Goal: Information Seeking & Learning: Learn about a topic

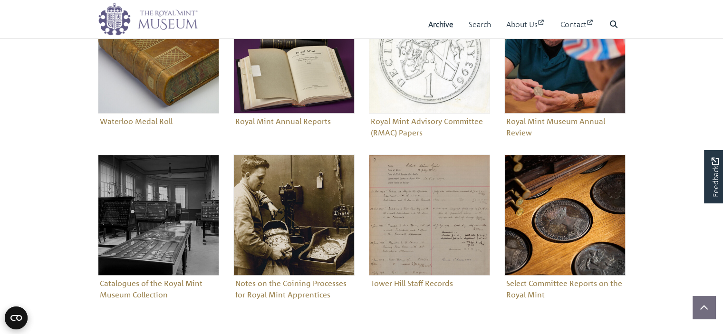
scroll to position [447, 0]
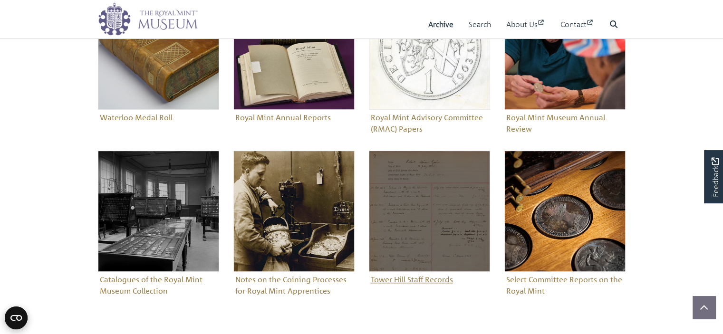
click at [419, 282] on figure "Tower Hill Staff Records" at bounding box center [429, 219] width 121 height 136
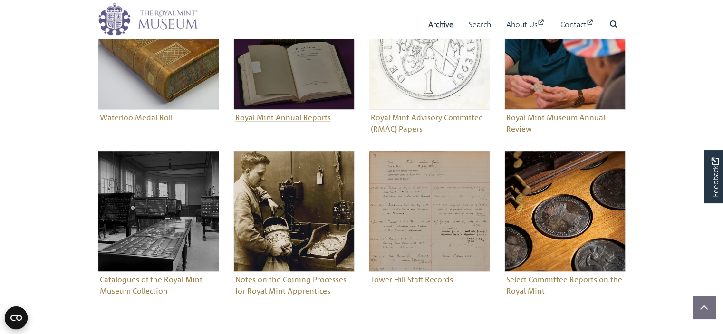
click at [249, 113] on figure "Royal Mint Annual Reports" at bounding box center [293, 57] width 121 height 136
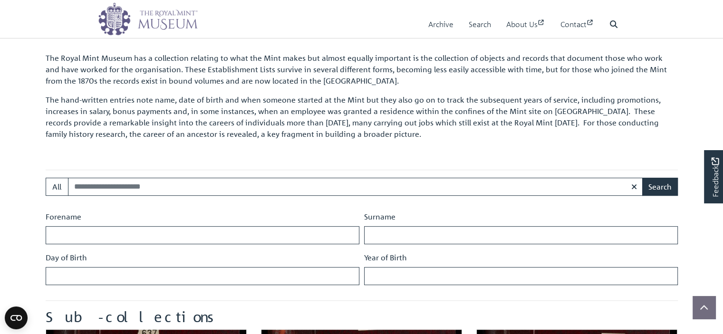
scroll to position [292, 0]
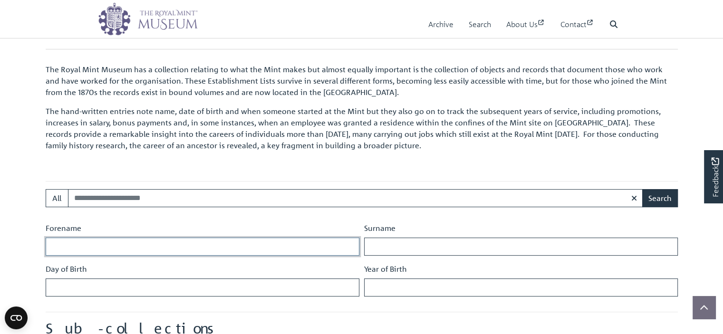
click at [75, 243] on input "Forename" at bounding box center [203, 247] width 314 height 18
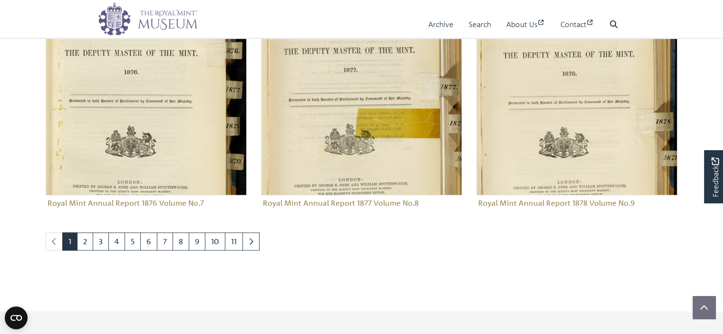
scroll to position [1084, 0]
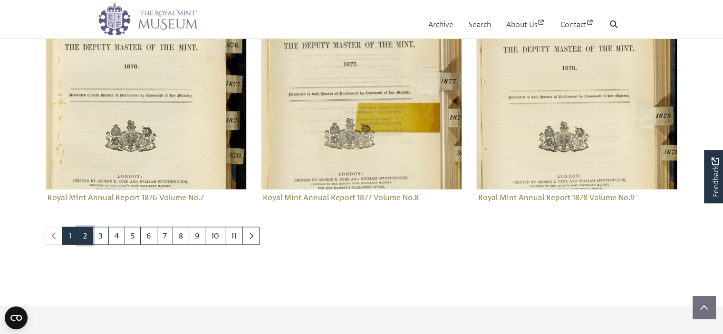
click at [85, 235] on link "2" at bounding box center [85, 236] width 16 height 18
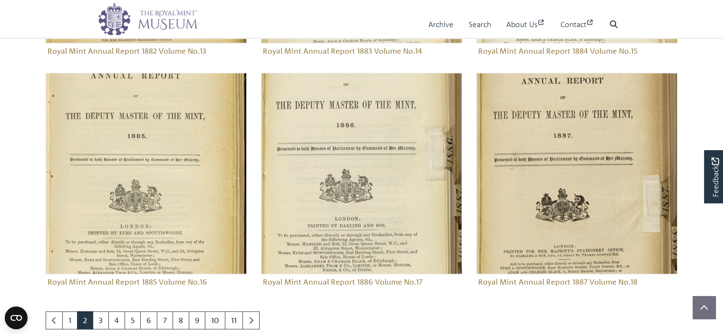
scroll to position [1030, 0]
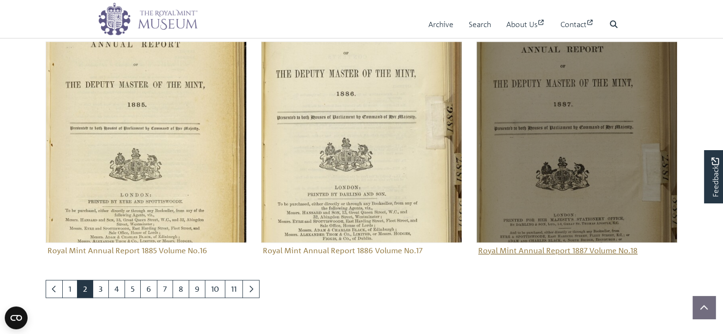
click at [559, 149] on img "Sub-collection" at bounding box center [576, 141] width 201 height 201
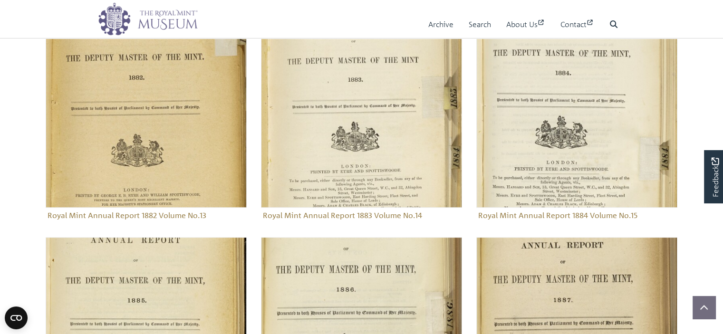
scroll to position [868, 0]
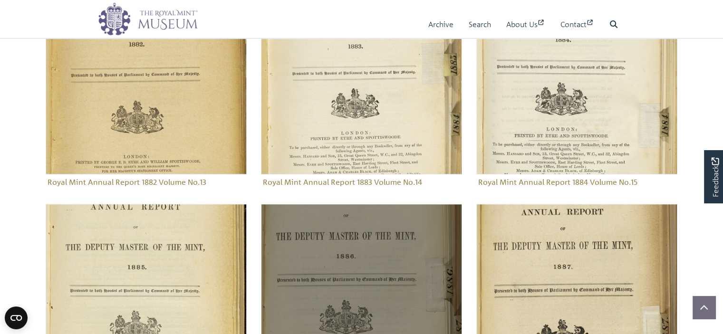
click at [354, 263] on img "Sub-collection" at bounding box center [361, 304] width 201 height 201
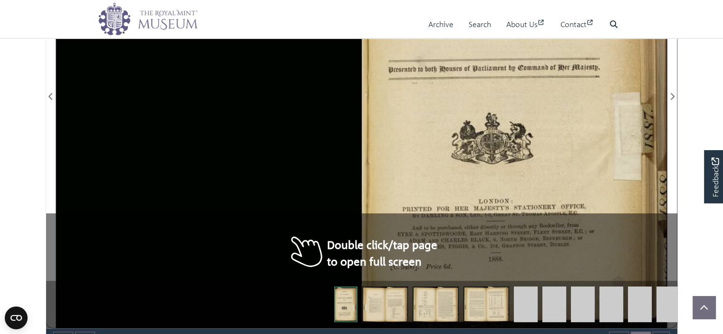
scroll to position [335, 0]
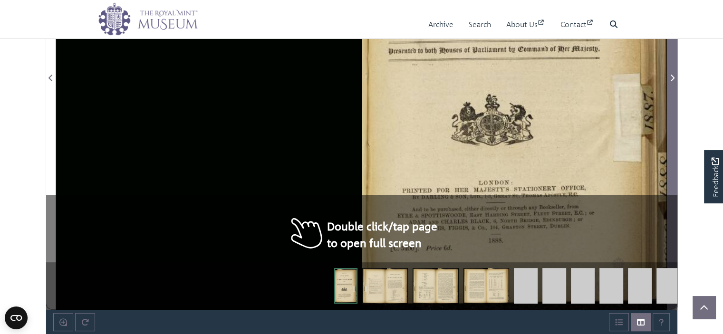
click at [673, 75] on icon "Next Page" at bounding box center [672, 78] width 5 height 8
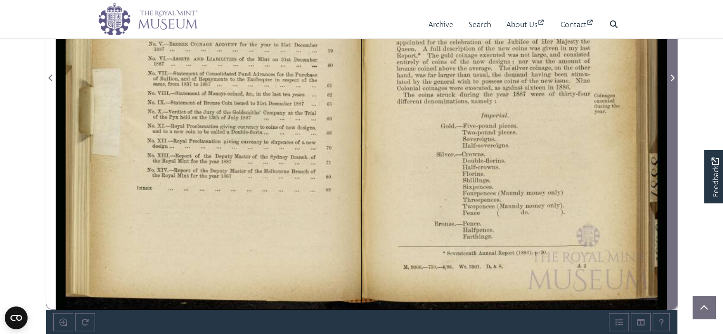
click at [673, 75] on icon "Next Page" at bounding box center [672, 78] width 5 height 8
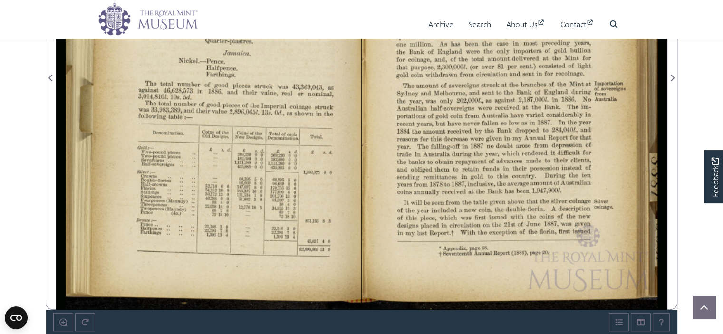
click at [290, 174] on div at bounding box center [208, 72] width 305 height 476
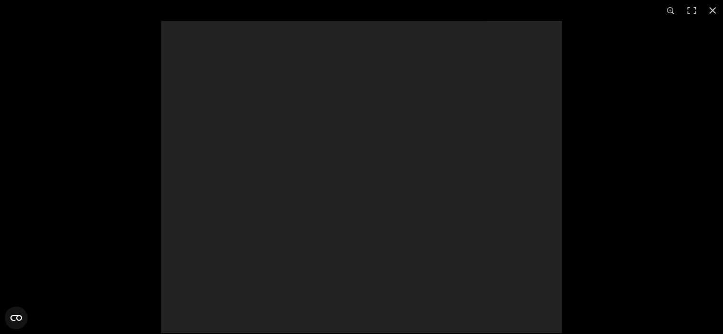
click at [290, 174] on div at bounding box center [361, 177] width 401 height 312
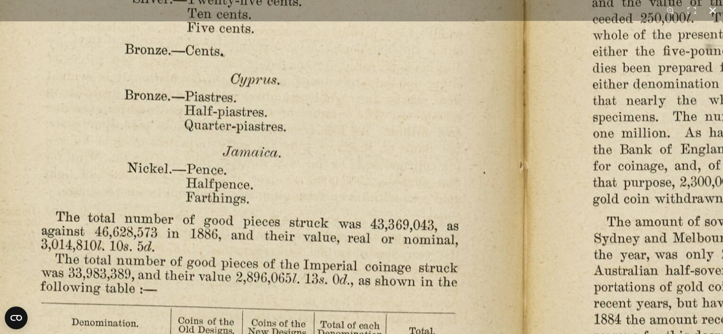
click at [440, 0] on html "Menu Archive Search About Us Contact" at bounding box center [361, 172] width 723 height 1015
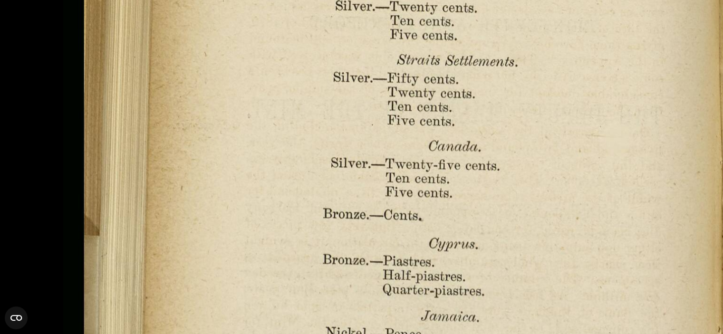
click at [704, 334] on html "Menu Archive Search About Us Contact" at bounding box center [361, 172] width 723 height 1015
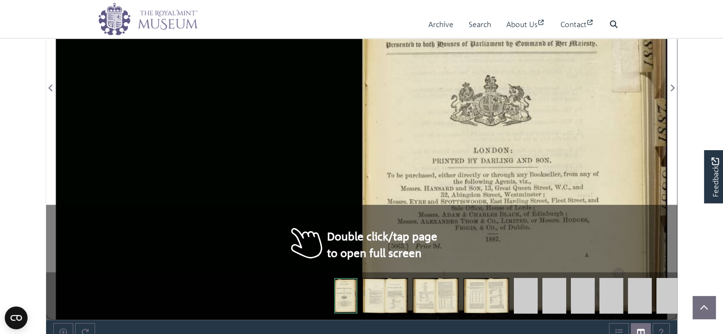
scroll to position [326, 0]
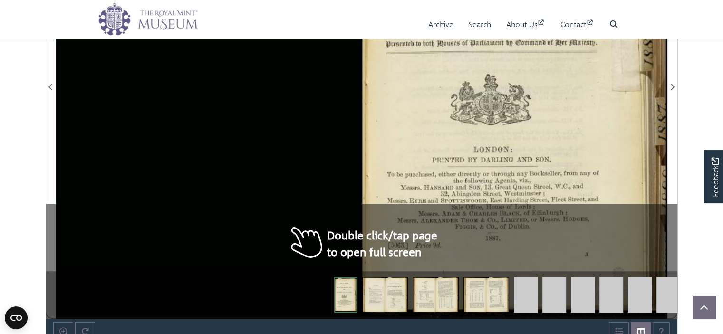
click at [396, 295] on img at bounding box center [385, 295] width 46 height 36
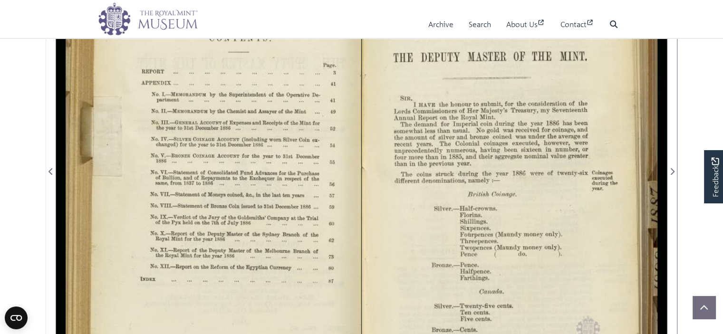
scroll to position [209, 0]
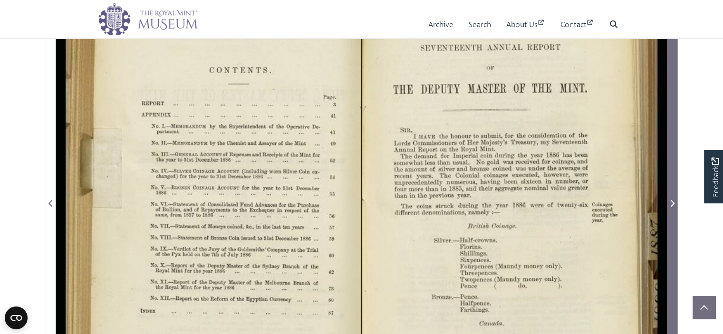
click at [671, 203] on icon "Next Page" at bounding box center [672, 204] width 5 height 8
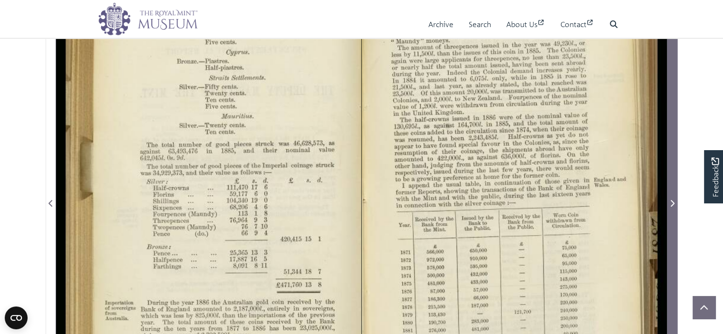
click at [675, 202] on span "Next Page" at bounding box center [672, 203] width 10 height 11
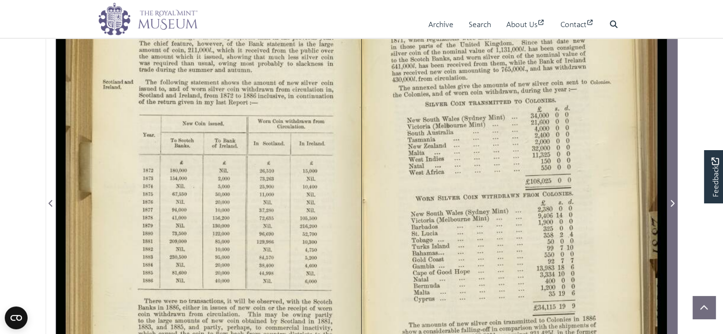
click at [671, 203] on icon "Next Page" at bounding box center [672, 204] width 5 height 8
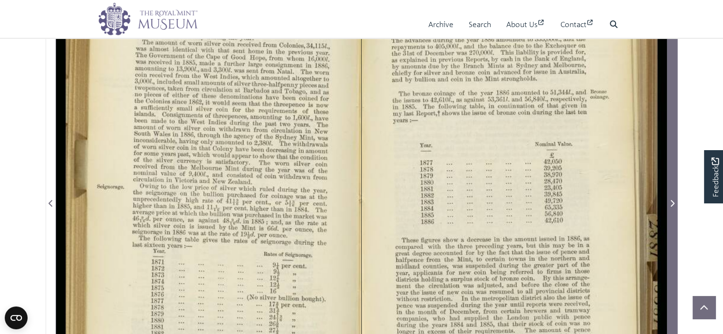
click at [671, 203] on icon "Next Page" at bounding box center [672, 204] width 5 height 8
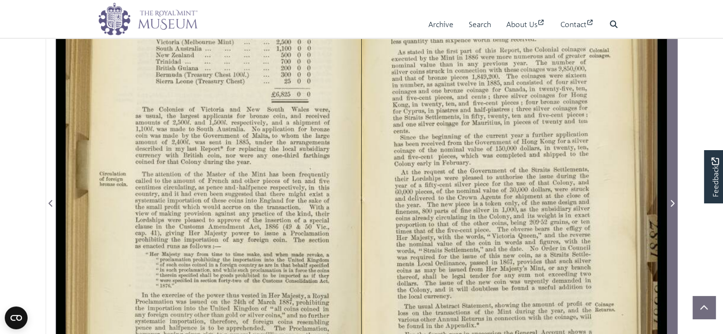
click at [671, 203] on icon "Next Page" at bounding box center [672, 204] width 5 height 8
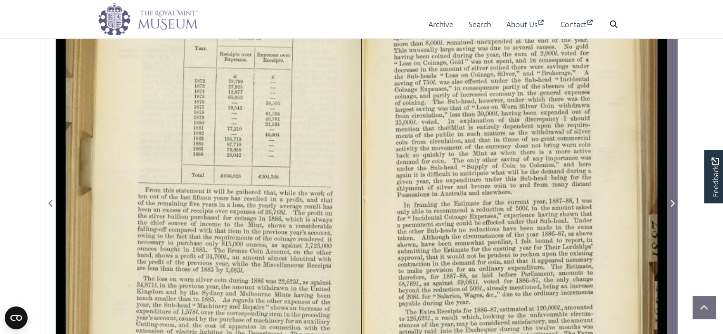
click at [671, 203] on icon "Next Page" at bounding box center [672, 204] width 5 height 8
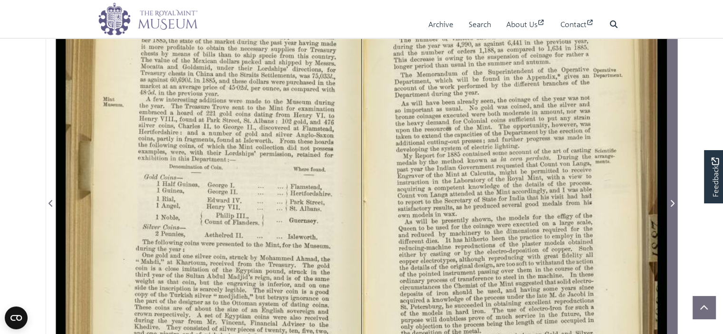
click at [671, 203] on icon "Next Page" at bounding box center [672, 204] width 5 height 8
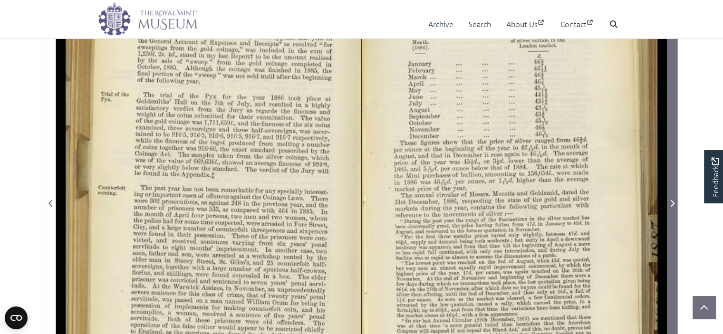
click at [671, 203] on icon "Next Page" at bounding box center [672, 204] width 5 height 8
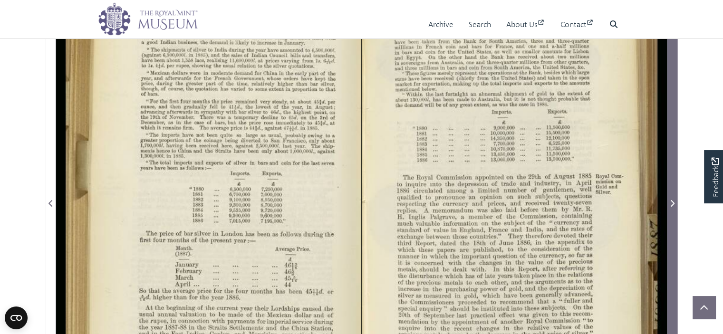
click at [671, 203] on icon "Next Page" at bounding box center [672, 204] width 5 height 8
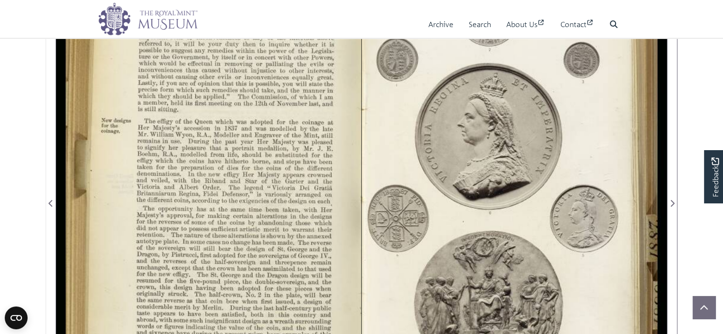
drag, startPoint x: 608, startPoint y: 174, endPoint x: 604, endPoint y: 133, distance: 41.6
click at [604, 133] on div at bounding box center [514, 198] width 305 height 476
drag, startPoint x: 573, startPoint y: 268, endPoint x: 586, endPoint y: 201, distance: 68.3
click at [586, 201] on div at bounding box center [514, 198] width 305 height 476
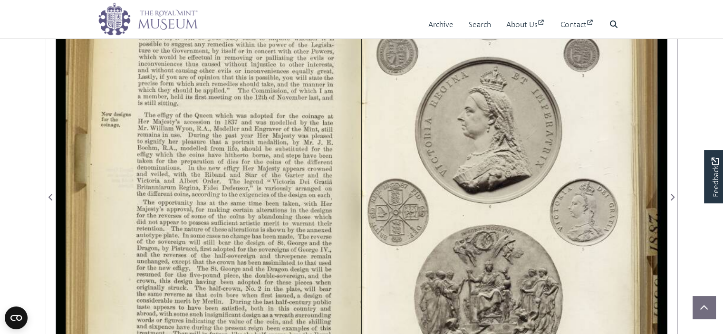
scroll to position [234, 0]
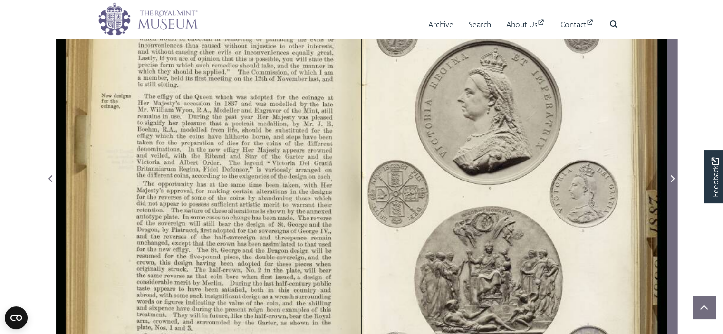
click at [673, 178] on icon "Next Page" at bounding box center [673, 178] width 4 height 7
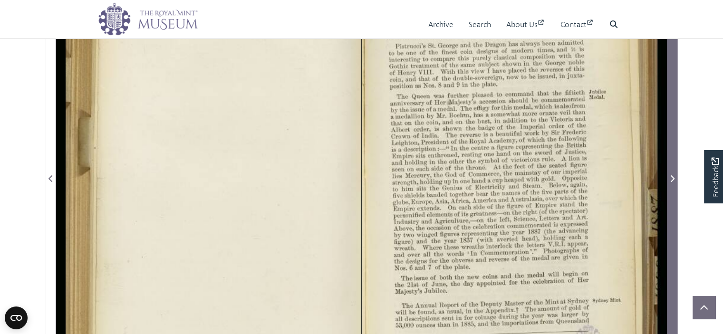
click at [673, 178] on icon "Next Page" at bounding box center [673, 178] width 4 height 7
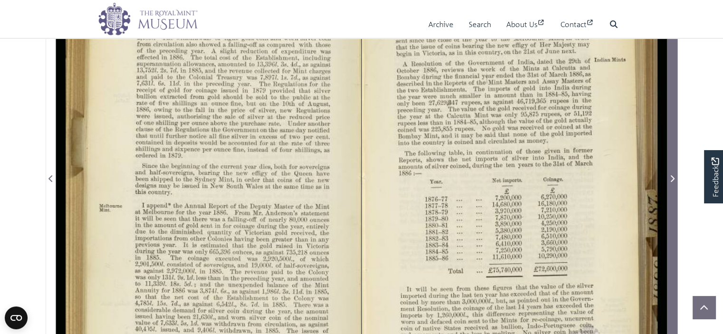
click at [673, 178] on icon "Next Page" at bounding box center [673, 178] width 4 height 7
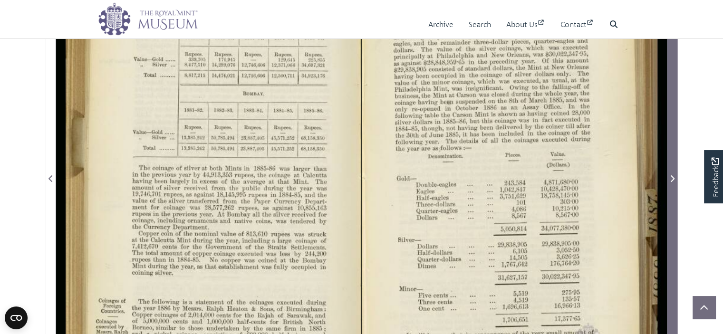
click at [673, 178] on icon "Next Page" at bounding box center [673, 178] width 4 height 7
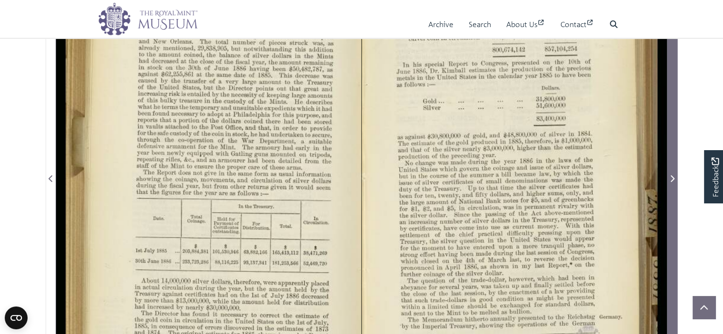
click at [673, 178] on icon "Next Page" at bounding box center [673, 178] width 4 height 7
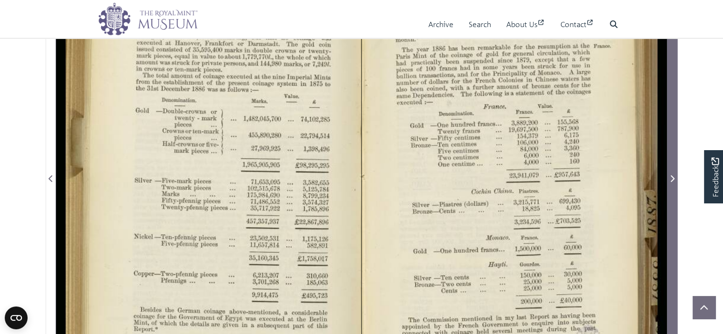
click at [673, 178] on icon "Next Page" at bounding box center [673, 178] width 4 height 7
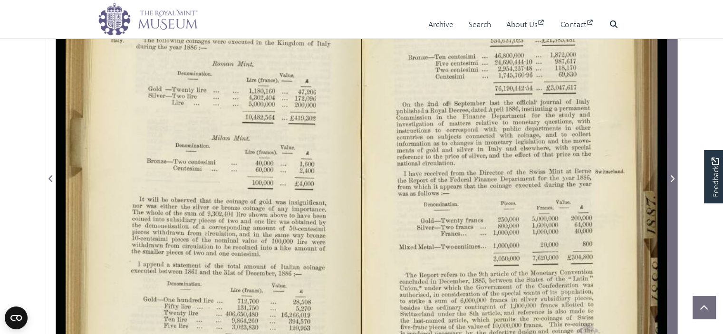
click at [673, 178] on icon "Next Page" at bounding box center [673, 178] width 4 height 7
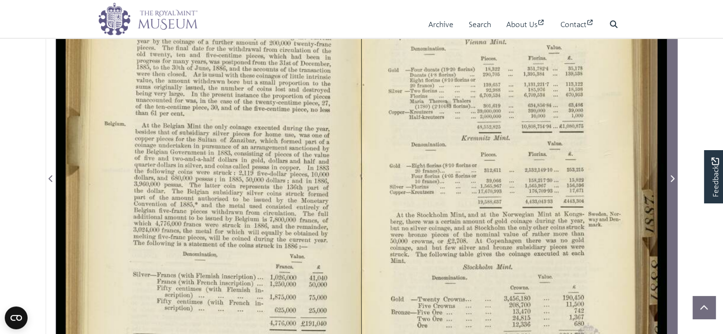
click at [673, 178] on icon "Next Page" at bounding box center [673, 178] width 4 height 7
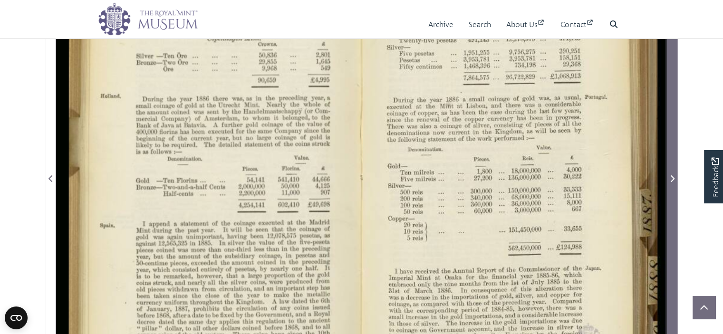
click at [673, 178] on icon "Next Page" at bounding box center [673, 178] width 4 height 7
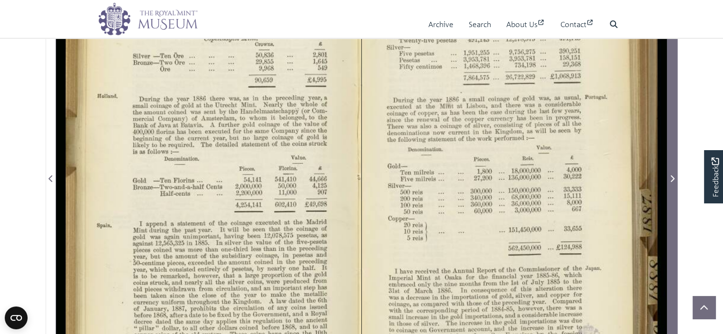
click at [673, 178] on icon "Next Page" at bounding box center [673, 178] width 4 height 7
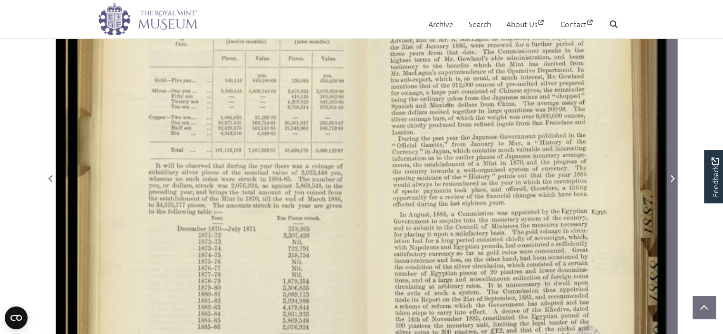
click at [673, 178] on icon "Next Page" at bounding box center [673, 178] width 4 height 7
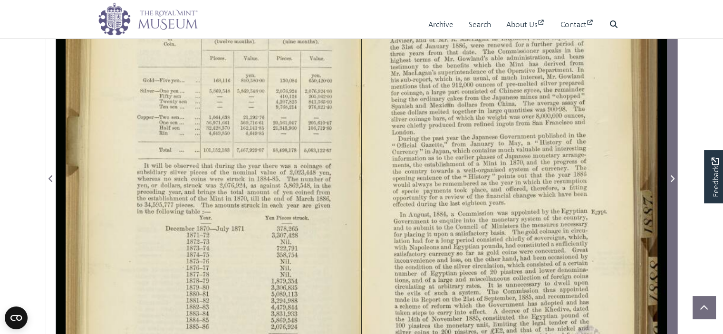
click at [673, 178] on icon "Next Page" at bounding box center [673, 178] width 4 height 7
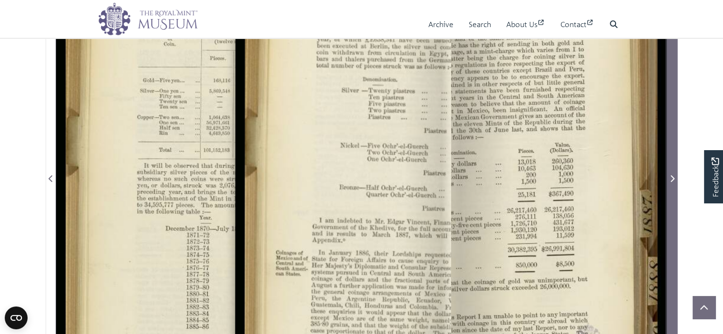
click at [673, 178] on icon "Next Page" at bounding box center [673, 178] width 4 height 7
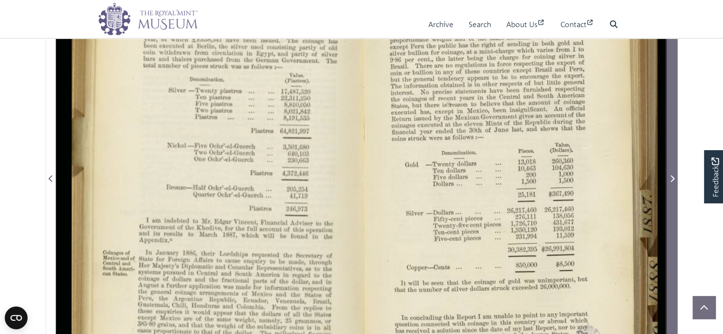
click at [673, 178] on icon "Next Page" at bounding box center [673, 178] width 4 height 7
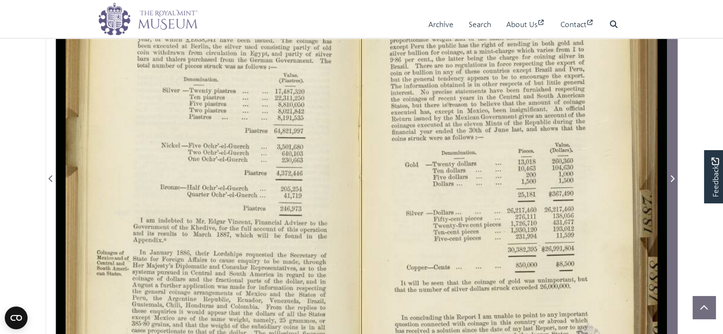
click at [673, 178] on icon "Next Page" at bounding box center [673, 178] width 4 height 7
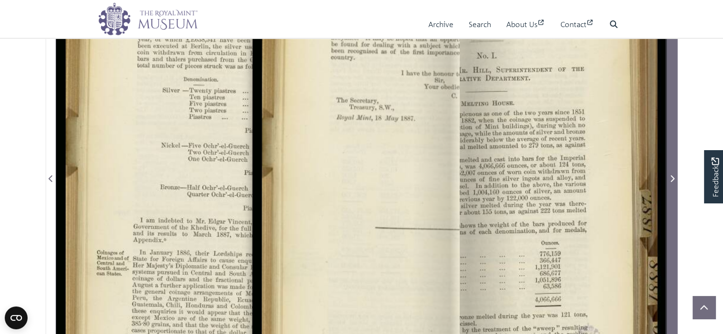
click at [673, 178] on icon "Next Page" at bounding box center [673, 178] width 4 height 7
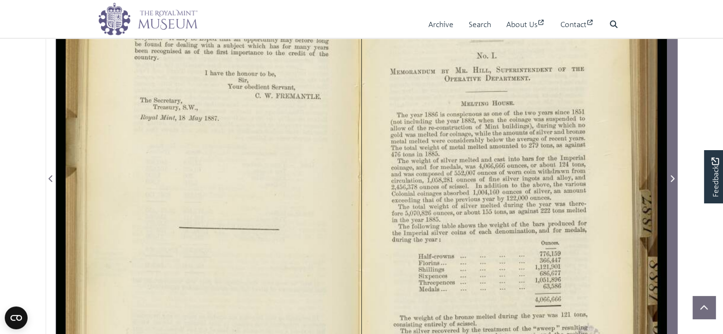
click at [673, 178] on icon "Next Page" at bounding box center [673, 178] width 4 height 7
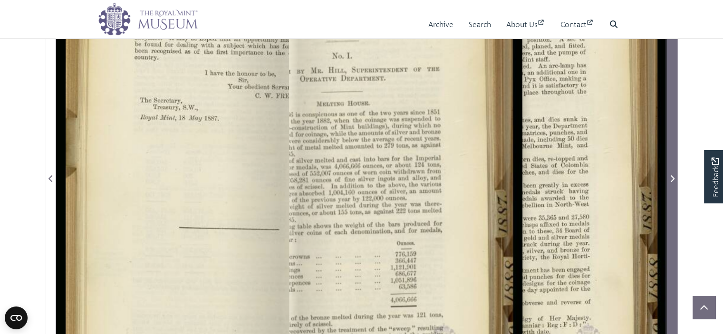
click at [673, 178] on icon "Next Page" at bounding box center [673, 178] width 4 height 7
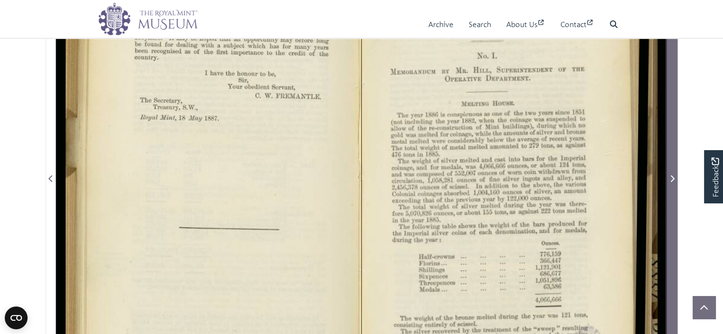
click at [673, 178] on icon "Next Page" at bounding box center [673, 178] width 4 height 7
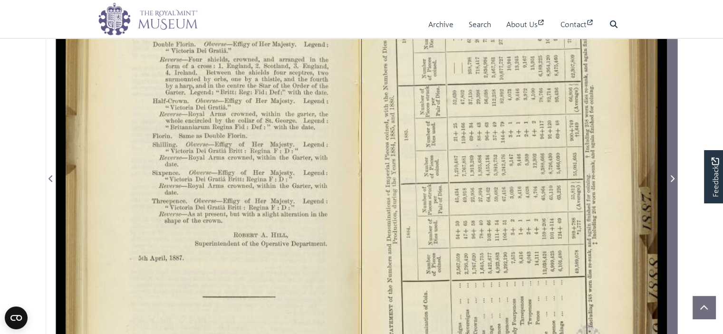
click at [673, 178] on icon "Next Page" at bounding box center [673, 178] width 4 height 7
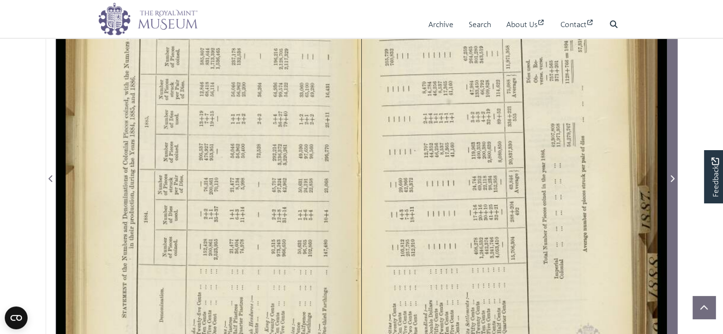
click at [673, 178] on icon "Next Page" at bounding box center [673, 178] width 4 height 7
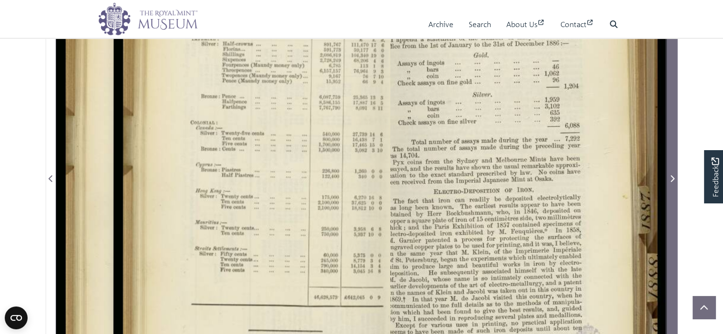
click at [673, 178] on icon "Next Page" at bounding box center [673, 178] width 4 height 7
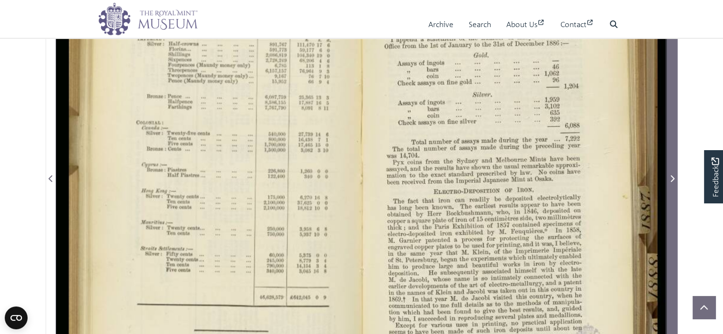
click at [673, 178] on icon "Next Page" at bounding box center [673, 178] width 4 height 7
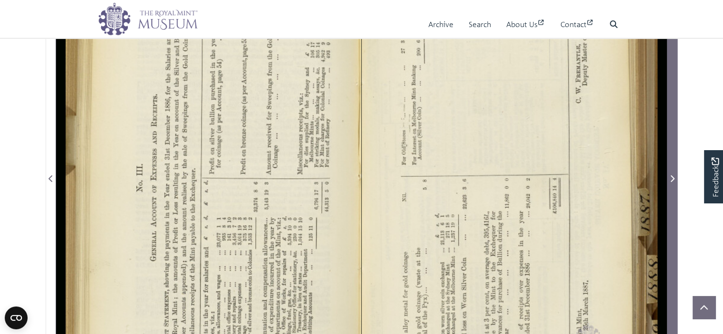
click at [673, 178] on icon "Next Page" at bounding box center [673, 178] width 4 height 7
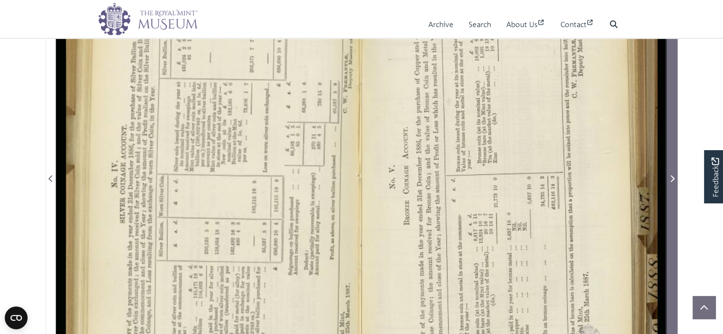
click at [673, 178] on icon "Next Page" at bounding box center [673, 178] width 4 height 7
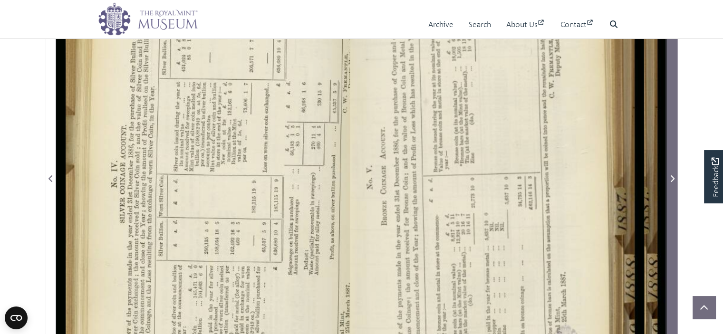
click at [673, 178] on icon "Next Page" at bounding box center [673, 178] width 4 height 7
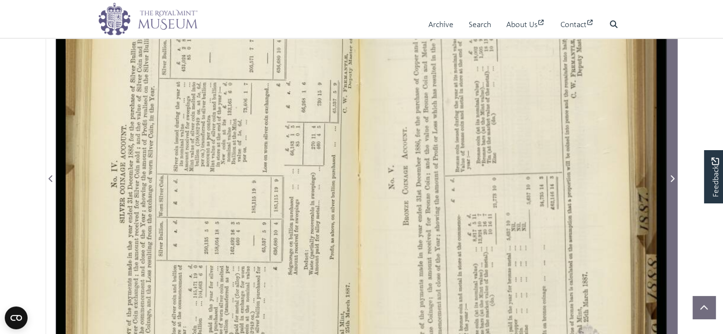
click at [673, 178] on icon "Next Page" at bounding box center [673, 178] width 4 height 7
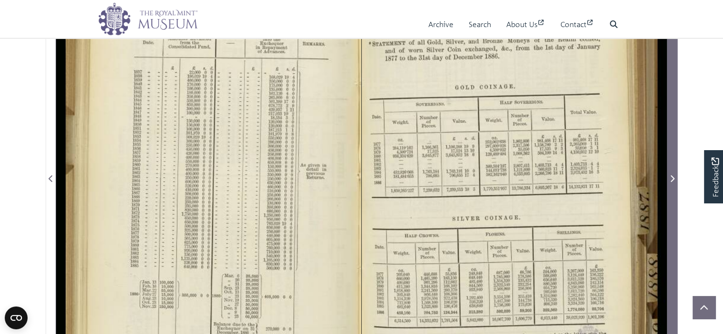
click at [673, 178] on icon "Next Page" at bounding box center [673, 178] width 4 height 7
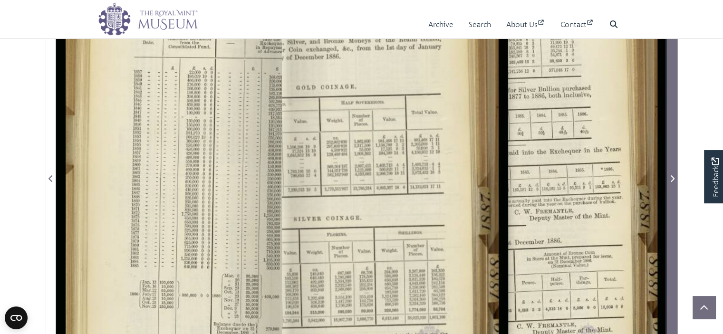
click at [673, 178] on icon "Next Page" at bounding box center [673, 178] width 4 height 7
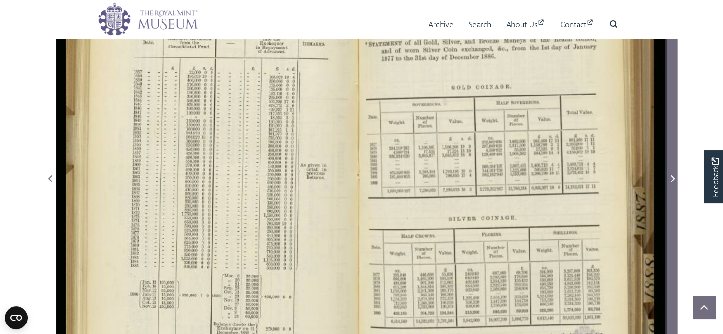
click at [673, 178] on icon "Next Page" at bounding box center [673, 178] width 4 height 7
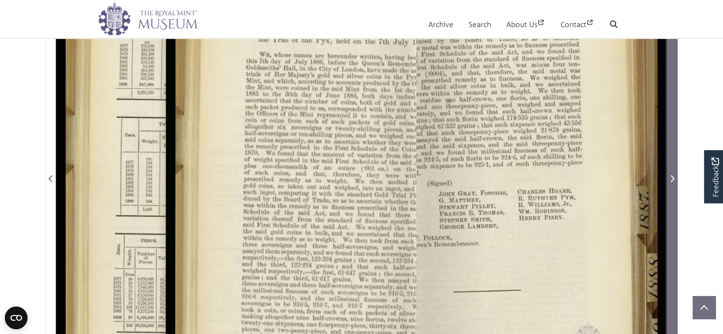
click at [673, 178] on icon "Next Page" at bounding box center [673, 178] width 4 height 7
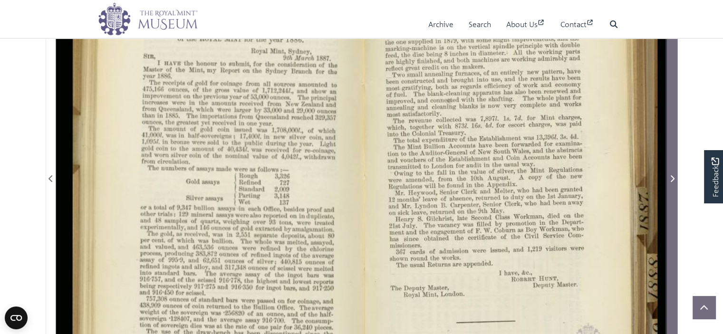
click at [673, 178] on icon "Next Page" at bounding box center [673, 178] width 4 height 7
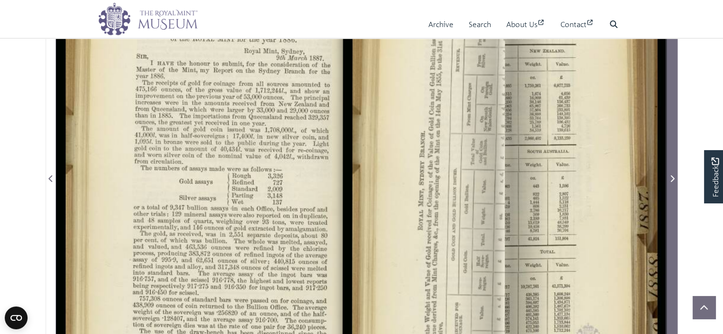
click at [673, 178] on icon "Next Page" at bounding box center [673, 178] width 4 height 7
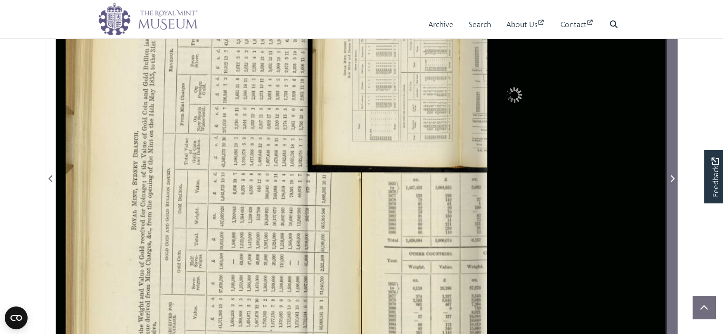
click at [673, 178] on icon "Next Page" at bounding box center [673, 178] width 4 height 7
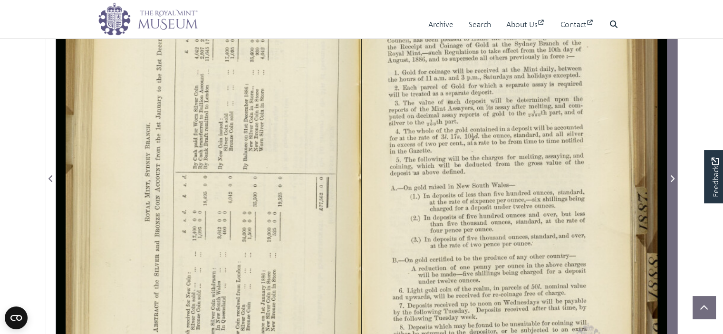
click at [673, 178] on icon "Next Page" at bounding box center [673, 178] width 4 height 7
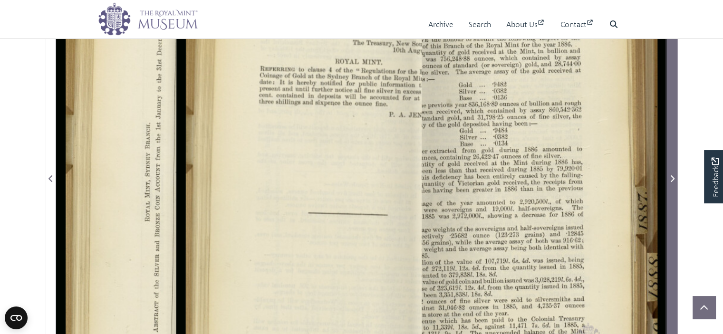
click at [673, 178] on icon "Next Page" at bounding box center [673, 178] width 4 height 7
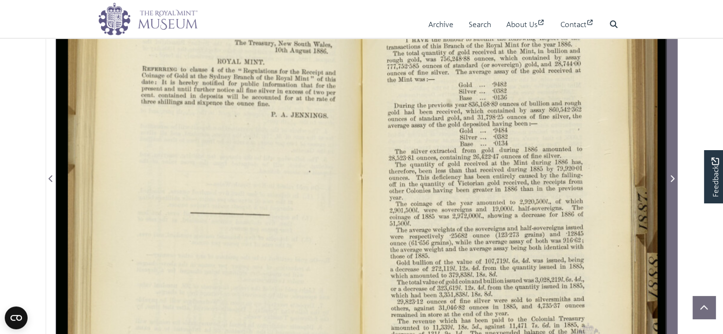
click at [673, 178] on icon "Next Page" at bounding box center [673, 178] width 4 height 7
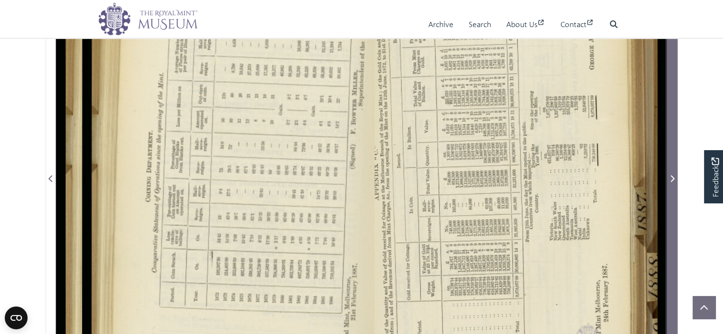
click at [673, 178] on icon "Next Page" at bounding box center [673, 178] width 4 height 7
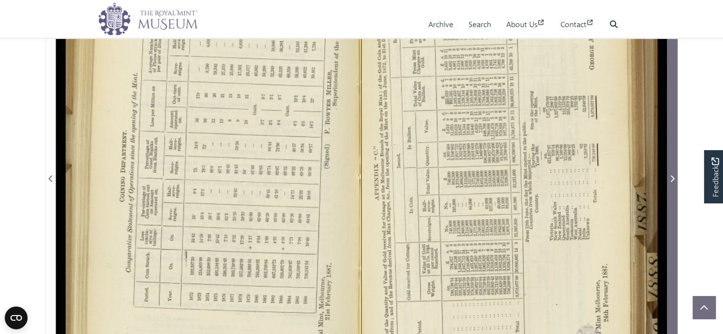
click at [673, 178] on icon "Next Page" at bounding box center [673, 178] width 4 height 7
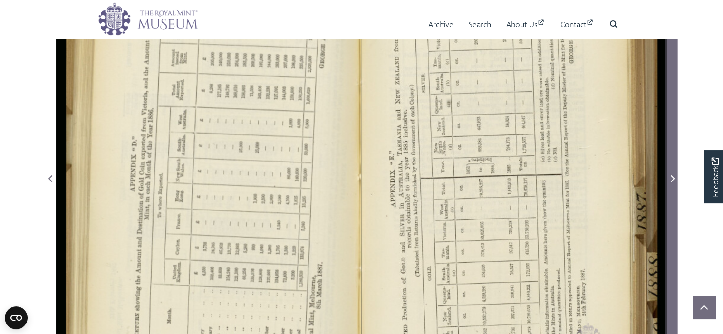
click at [673, 178] on icon "Next Page" at bounding box center [673, 178] width 4 height 7
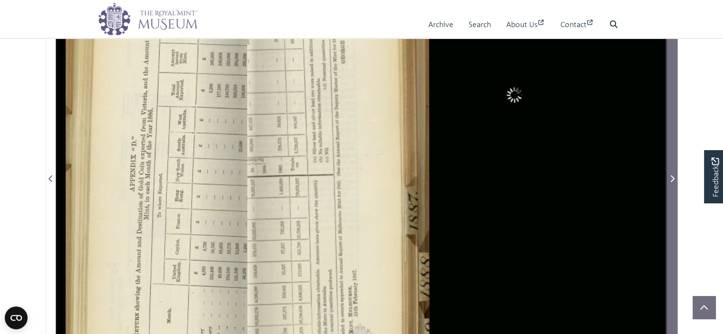
click at [673, 178] on icon "Next Page" at bounding box center [673, 178] width 4 height 7
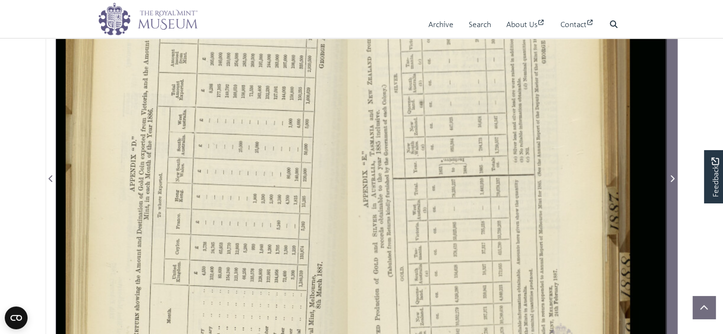
click at [673, 178] on icon "Next Page" at bounding box center [673, 178] width 4 height 7
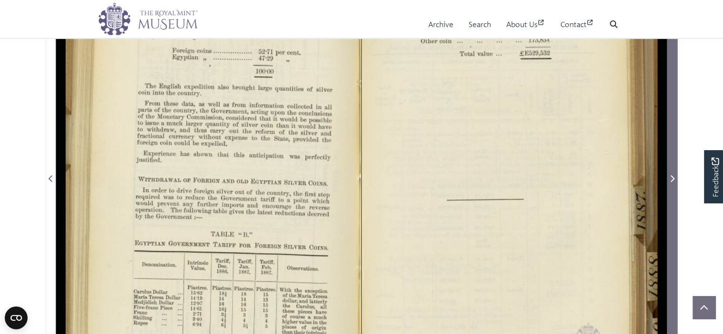
click at [673, 178] on icon "Next Page" at bounding box center [673, 178] width 4 height 7
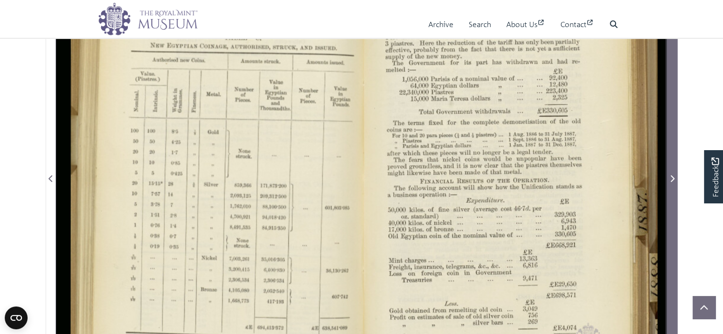
click at [673, 178] on icon "Next Page" at bounding box center [673, 178] width 4 height 7
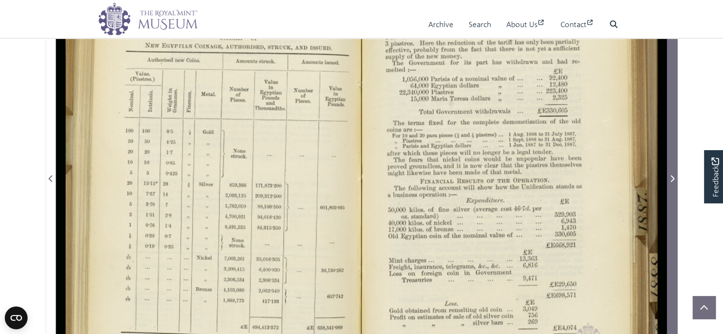
click at [673, 178] on icon "Next Page" at bounding box center [673, 178] width 4 height 7
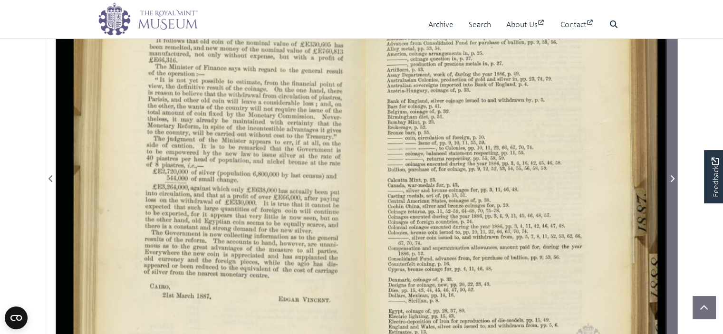
click at [673, 178] on icon "Next Page" at bounding box center [673, 178] width 4 height 7
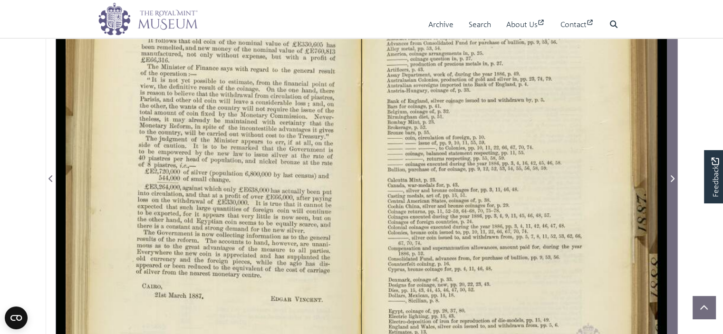
click at [673, 178] on icon "Next Page" at bounding box center [673, 178] width 4 height 7
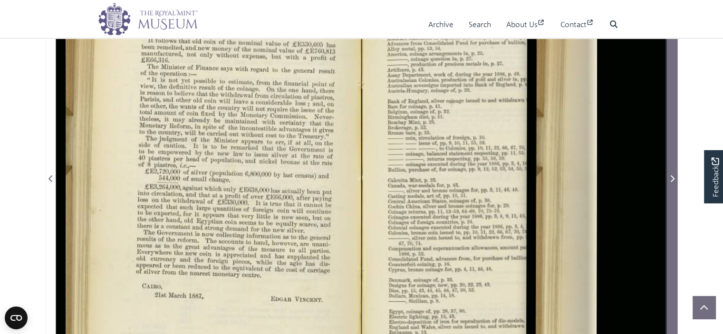
click at [673, 178] on icon "Next Page" at bounding box center [673, 178] width 4 height 7
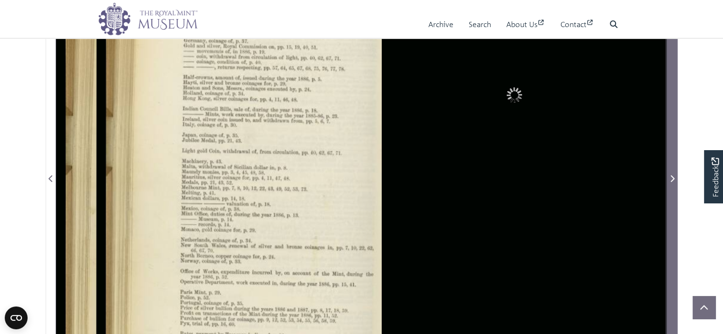
click at [673, 178] on icon "Next Page" at bounding box center [673, 178] width 4 height 7
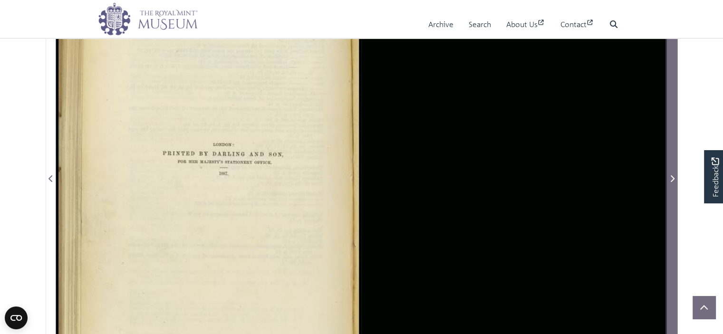
click at [673, 178] on icon "Next Page" at bounding box center [673, 178] width 4 height 7
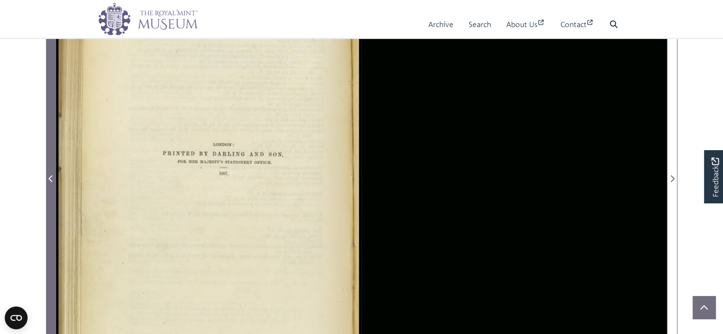
click at [50, 178] on icon "Previous Page" at bounding box center [50, 179] width 5 height 8
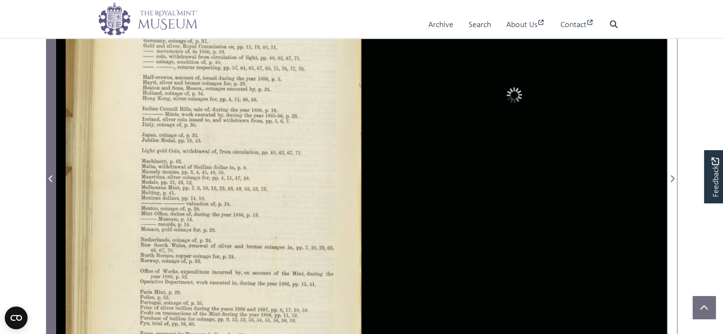
click at [50, 178] on icon "Previous Page" at bounding box center [50, 179] width 5 height 8
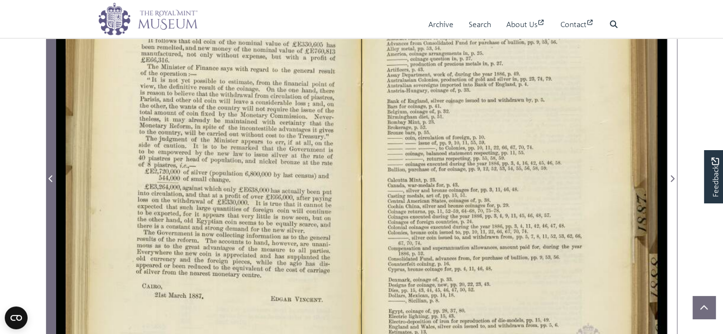
click at [50, 178] on icon "Previous Page" at bounding box center [50, 179] width 5 height 8
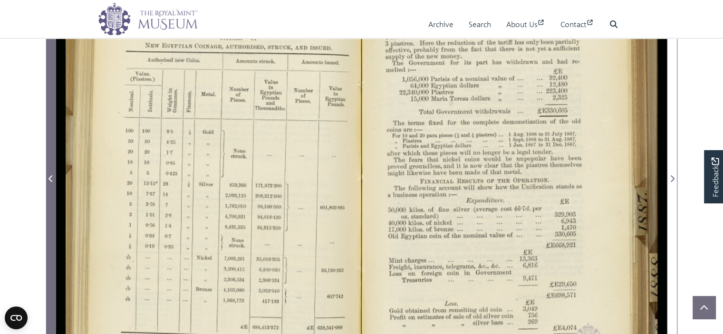
click at [50, 178] on icon "Previous Page" at bounding box center [50, 179] width 5 height 8
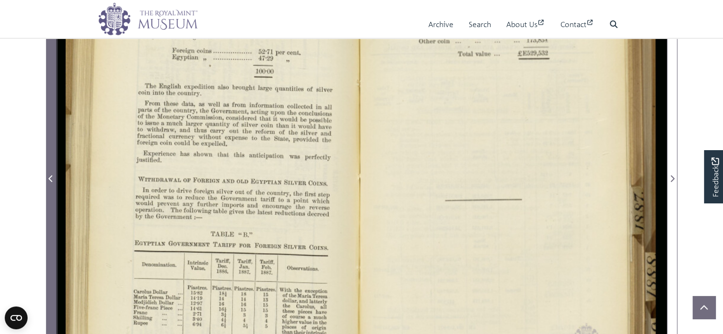
click at [50, 178] on icon "Previous Page" at bounding box center [50, 179] width 5 height 8
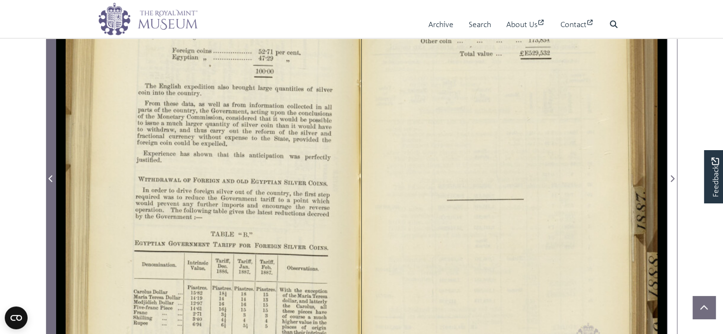
click at [50, 178] on icon "Previous Page" at bounding box center [50, 179] width 5 height 8
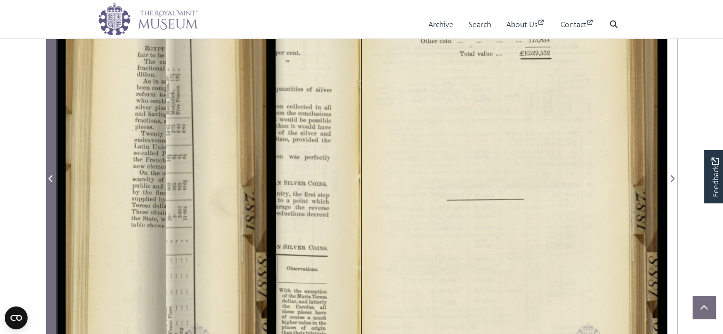
click at [50, 178] on icon "Previous Page" at bounding box center [50, 179] width 5 height 8
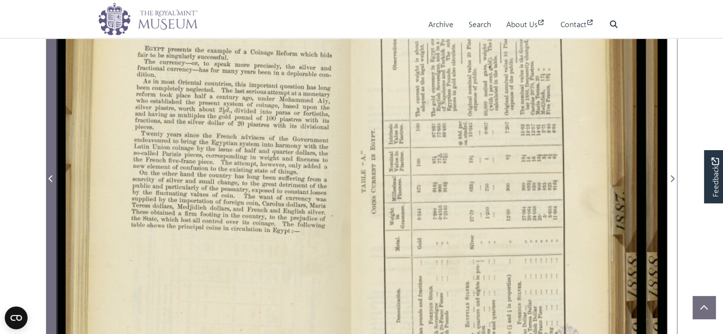
click at [50, 178] on icon "Previous Page" at bounding box center [50, 179] width 5 height 8
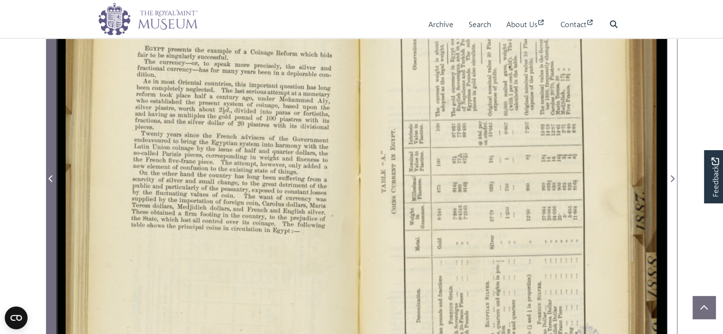
click at [50, 178] on icon "Previous Page" at bounding box center [50, 179] width 5 height 8
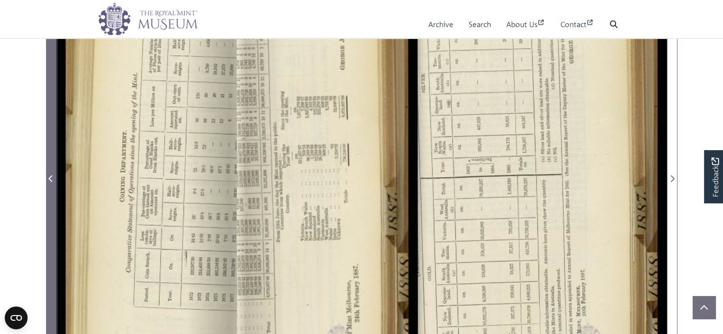
click at [50, 178] on icon "Previous Page" at bounding box center [50, 179] width 5 height 8
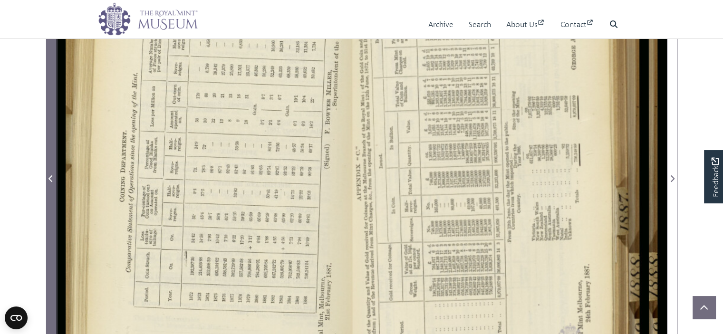
click at [50, 178] on icon "Previous Page" at bounding box center [50, 179] width 5 height 8
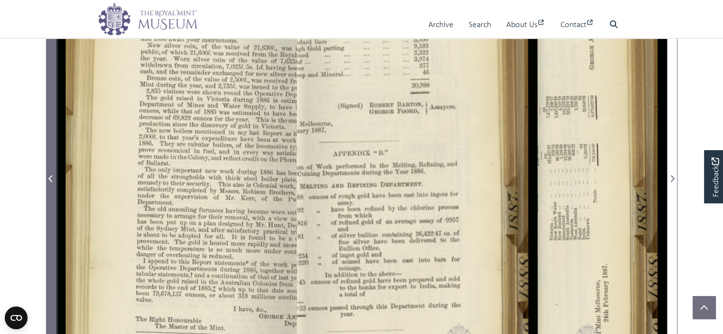
click at [50, 178] on icon "Previous Page" at bounding box center [50, 179] width 5 height 8
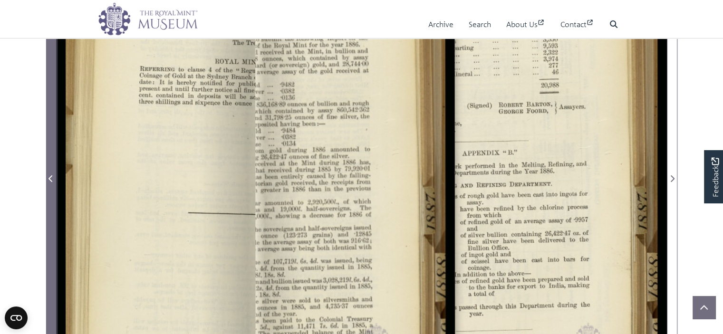
click at [50, 178] on icon "Previous Page" at bounding box center [50, 179] width 5 height 8
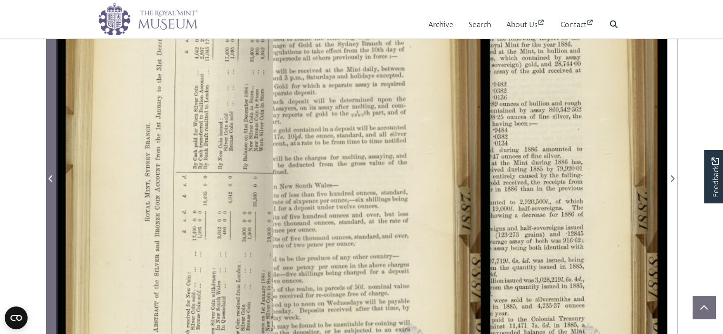
click at [50, 178] on icon "Previous Page" at bounding box center [50, 179] width 5 height 8
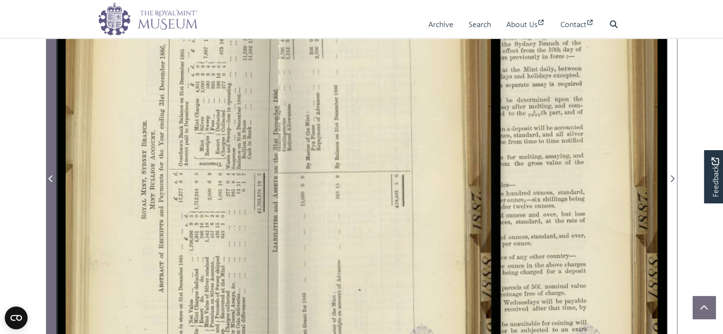
click at [50, 178] on icon "Previous Page" at bounding box center [50, 179] width 5 height 8
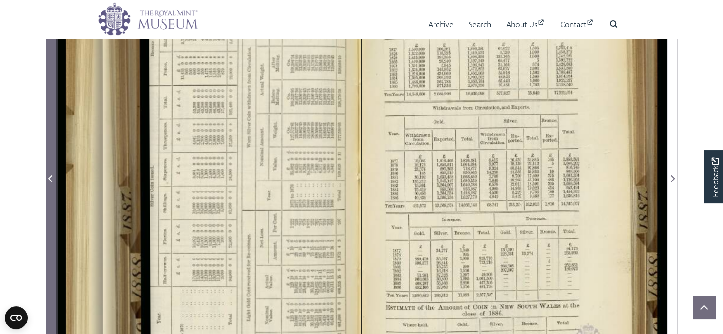
click at [50, 178] on icon "Previous Page" at bounding box center [50, 179] width 5 height 8
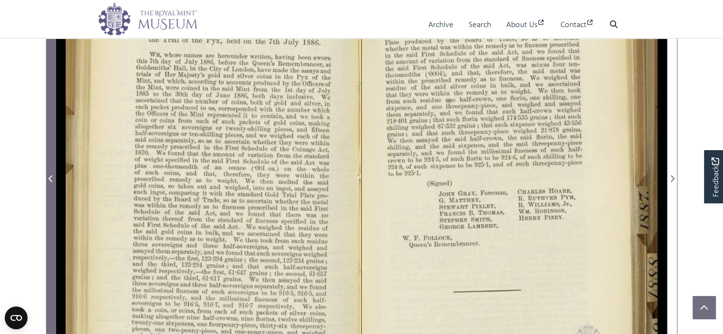
click at [50, 178] on icon "Previous Page" at bounding box center [50, 179] width 5 height 8
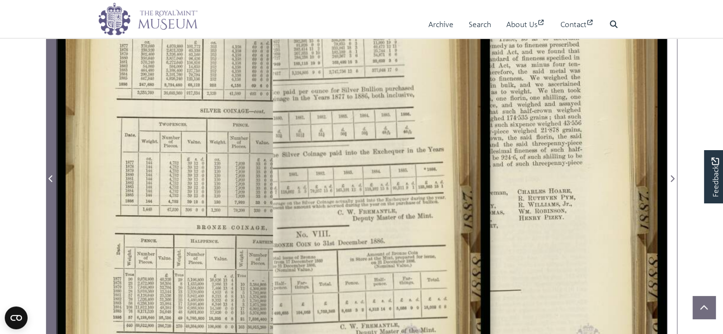
click at [50, 178] on icon "Previous Page" at bounding box center [50, 179] width 5 height 8
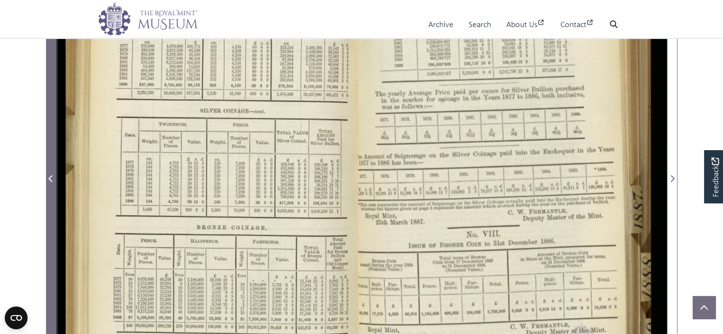
click at [50, 178] on icon "Previous Page" at bounding box center [50, 179] width 5 height 8
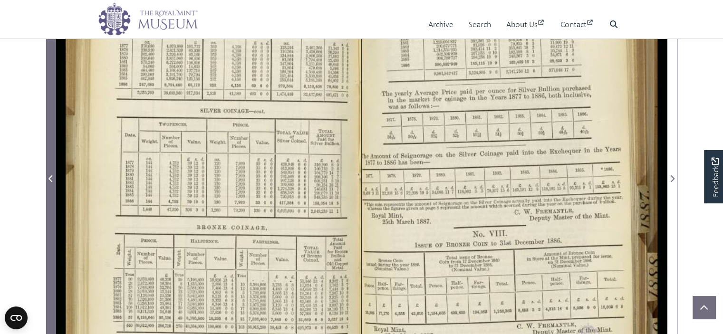
click at [50, 178] on icon "Previous Page" at bounding box center [50, 179] width 5 height 8
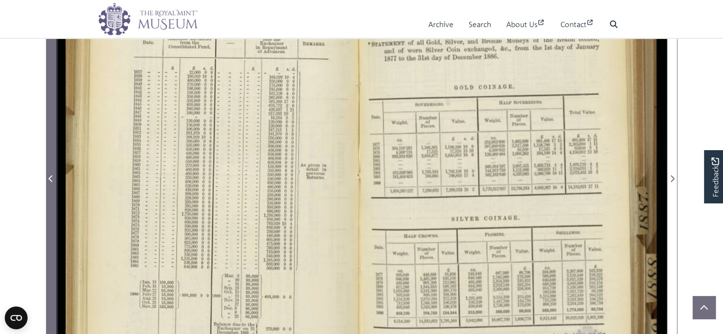
click at [50, 178] on icon "Previous Page" at bounding box center [50, 179] width 5 height 8
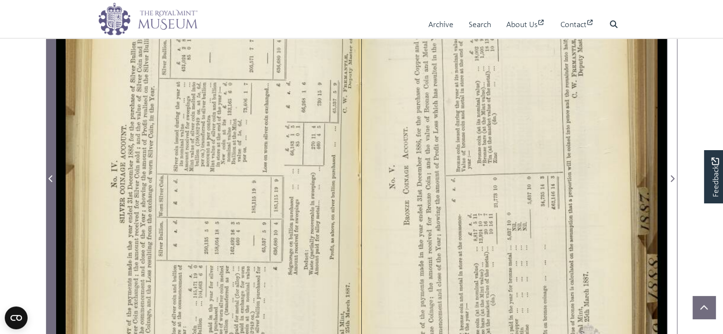
click at [50, 178] on icon "Previous Page" at bounding box center [50, 179] width 5 height 8
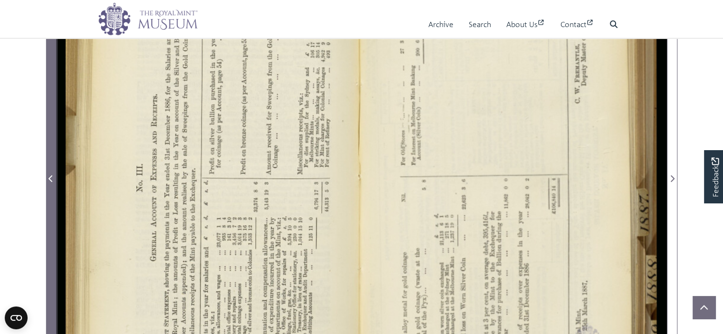
click at [50, 178] on icon "Previous Page" at bounding box center [50, 179] width 5 height 8
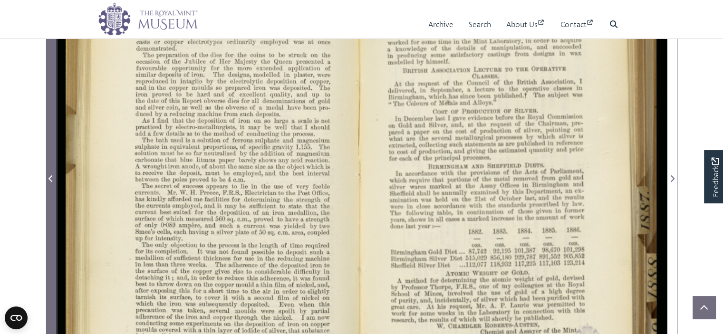
click at [50, 178] on icon "Previous Page" at bounding box center [50, 179] width 5 height 8
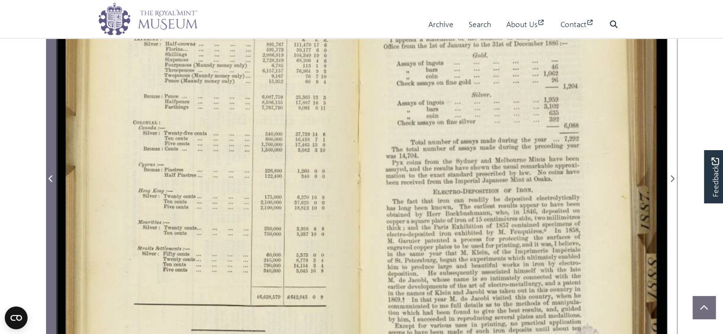
click at [50, 178] on icon "Previous Page" at bounding box center [50, 179] width 5 height 8
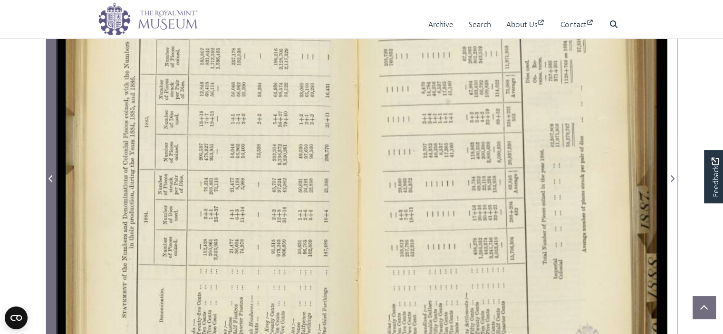
click at [50, 178] on icon "Previous Page" at bounding box center [50, 179] width 5 height 8
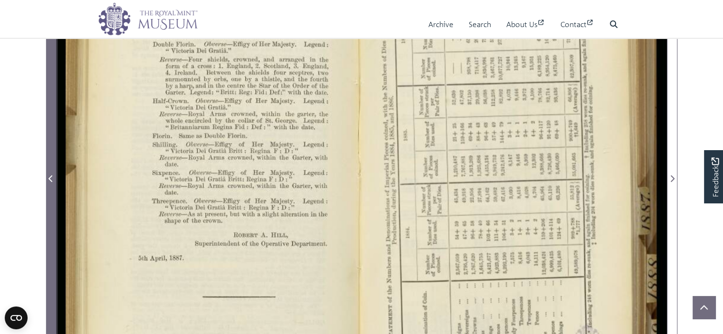
click at [50, 178] on icon "Previous Page" at bounding box center [50, 179] width 5 height 8
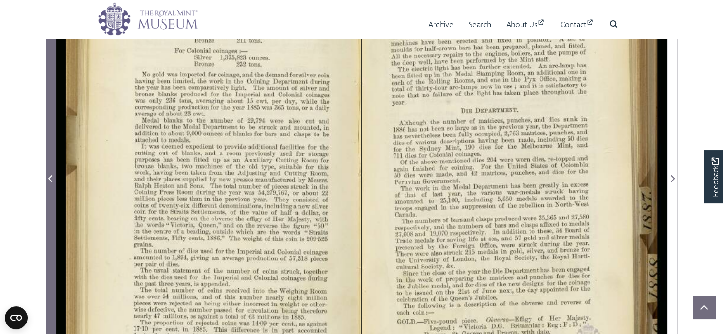
click at [50, 178] on icon "Previous Page" at bounding box center [50, 179] width 5 height 8
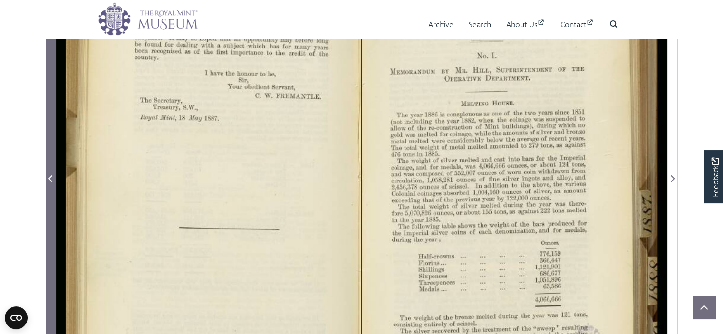
click at [50, 178] on icon "Previous Page" at bounding box center [50, 179] width 5 height 8
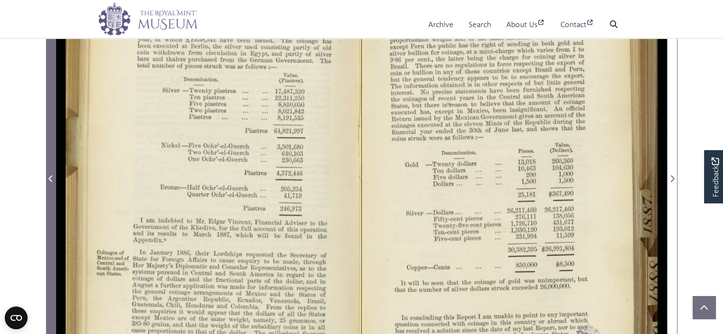
click at [50, 178] on icon "Previous Page" at bounding box center [50, 179] width 5 height 8
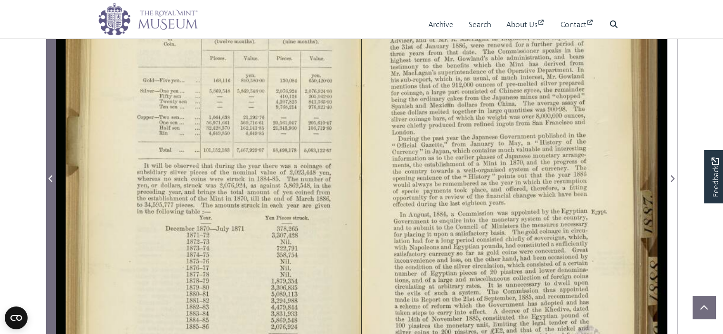
click at [50, 178] on icon "Previous Page" at bounding box center [50, 179] width 5 height 8
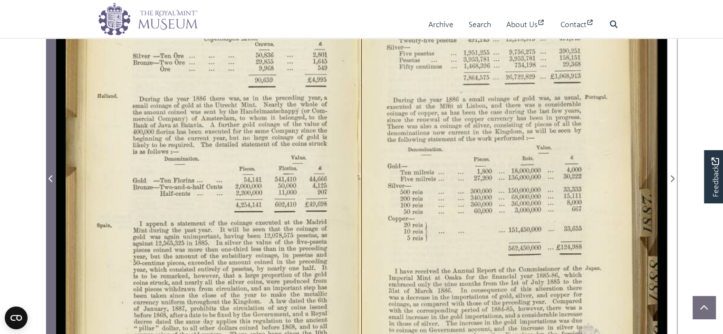
click at [50, 178] on icon "Previous Page" at bounding box center [50, 179] width 5 height 8
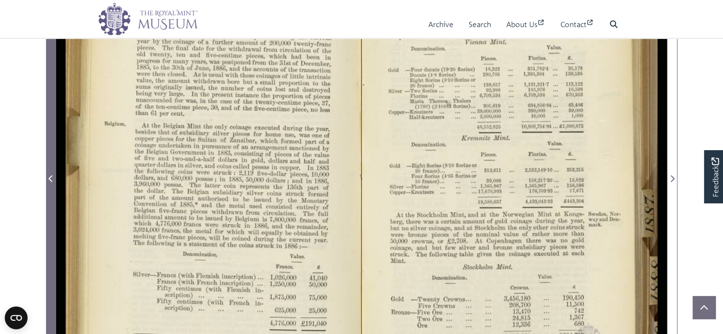
click at [50, 178] on icon "Previous Page" at bounding box center [50, 179] width 5 height 8
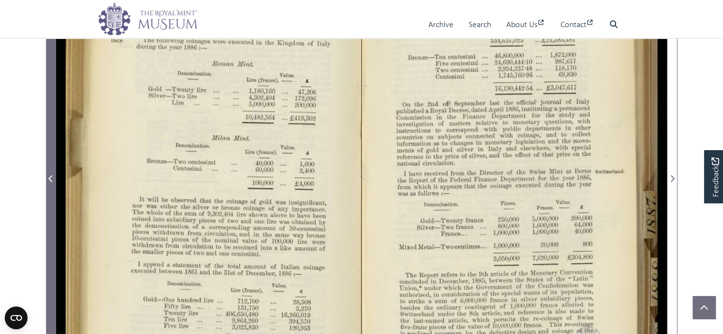
click at [50, 178] on icon "Previous Page" at bounding box center [50, 179] width 5 height 8
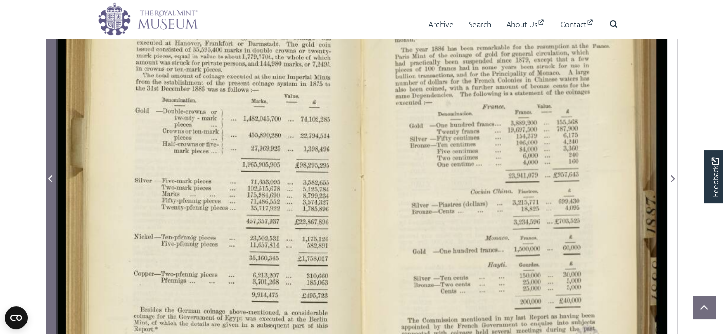
click at [50, 178] on icon "Previous Page" at bounding box center [50, 179] width 5 height 8
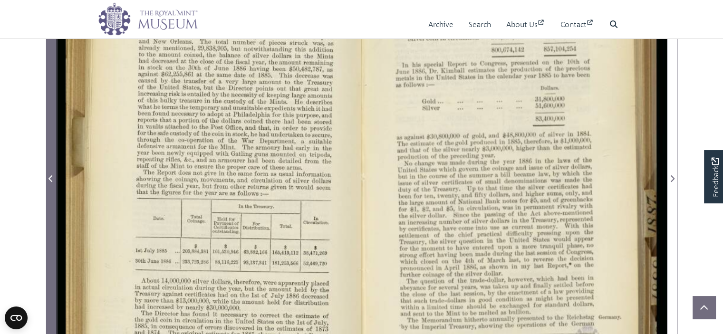
click at [50, 178] on icon "Previous Page" at bounding box center [50, 179] width 5 height 8
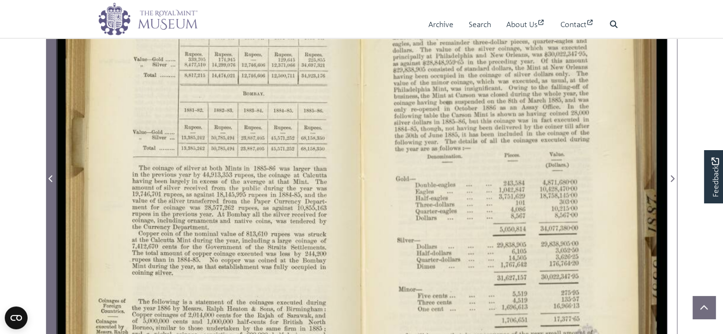
click at [50, 178] on icon "Previous Page" at bounding box center [50, 179] width 5 height 8
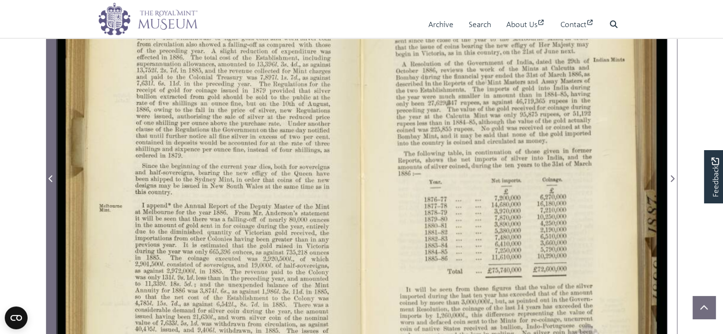
click at [50, 178] on icon "Previous Page" at bounding box center [50, 179] width 5 height 8
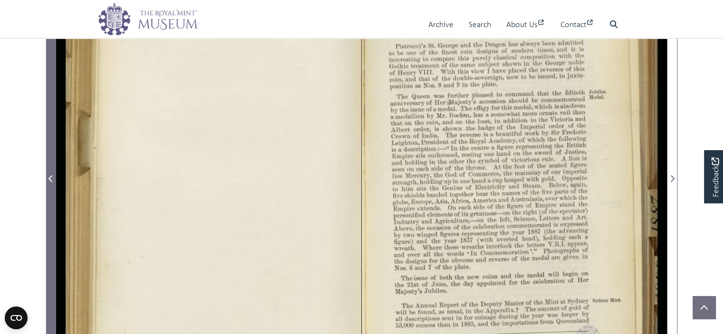
click at [52, 175] on icon "Previous Page" at bounding box center [50, 178] width 4 height 7
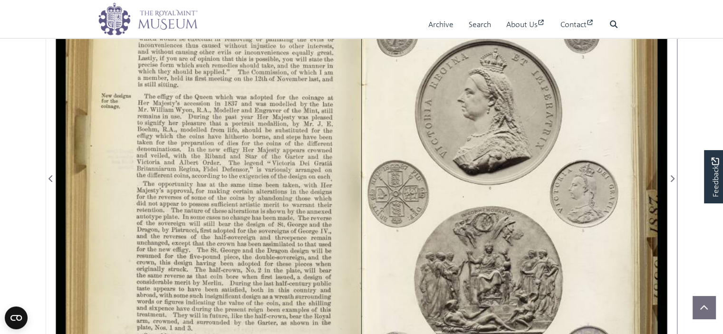
drag, startPoint x: 183, startPoint y: 157, endPoint x: 170, endPoint y: 208, distance: 53.1
click at [170, 208] on div at bounding box center [208, 173] width 305 height 476
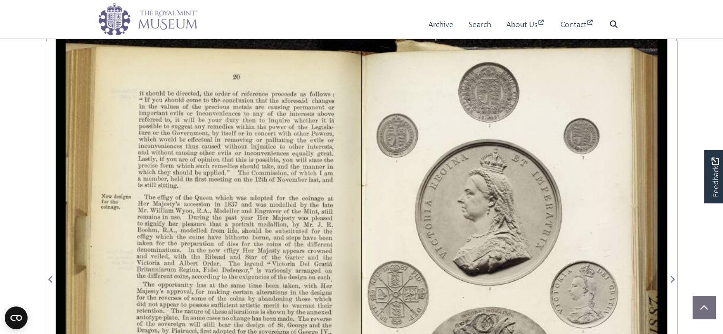
scroll to position [115, 0]
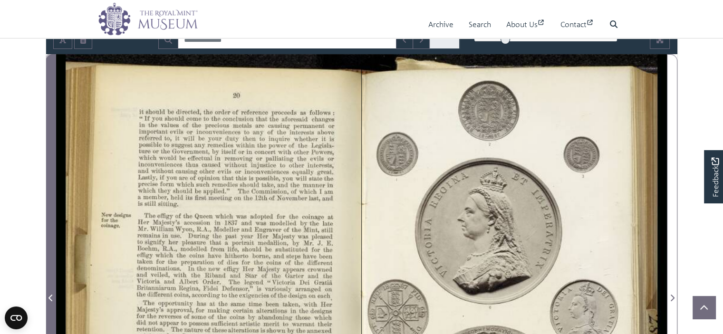
click at [51, 295] on icon "Previous Page" at bounding box center [50, 298] width 4 height 7
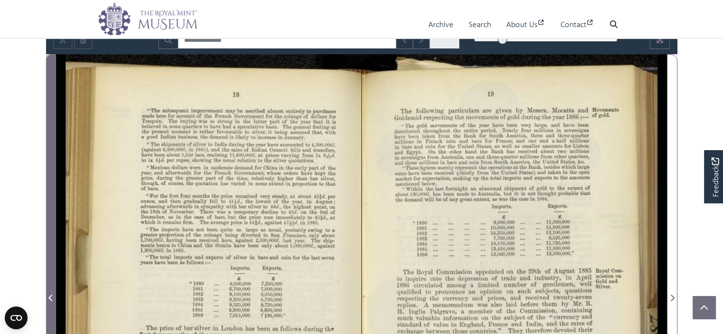
click at [51, 295] on icon "Previous Page" at bounding box center [50, 298] width 4 height 7
